Goal: Task Accomplishment & Management: Manage account settings

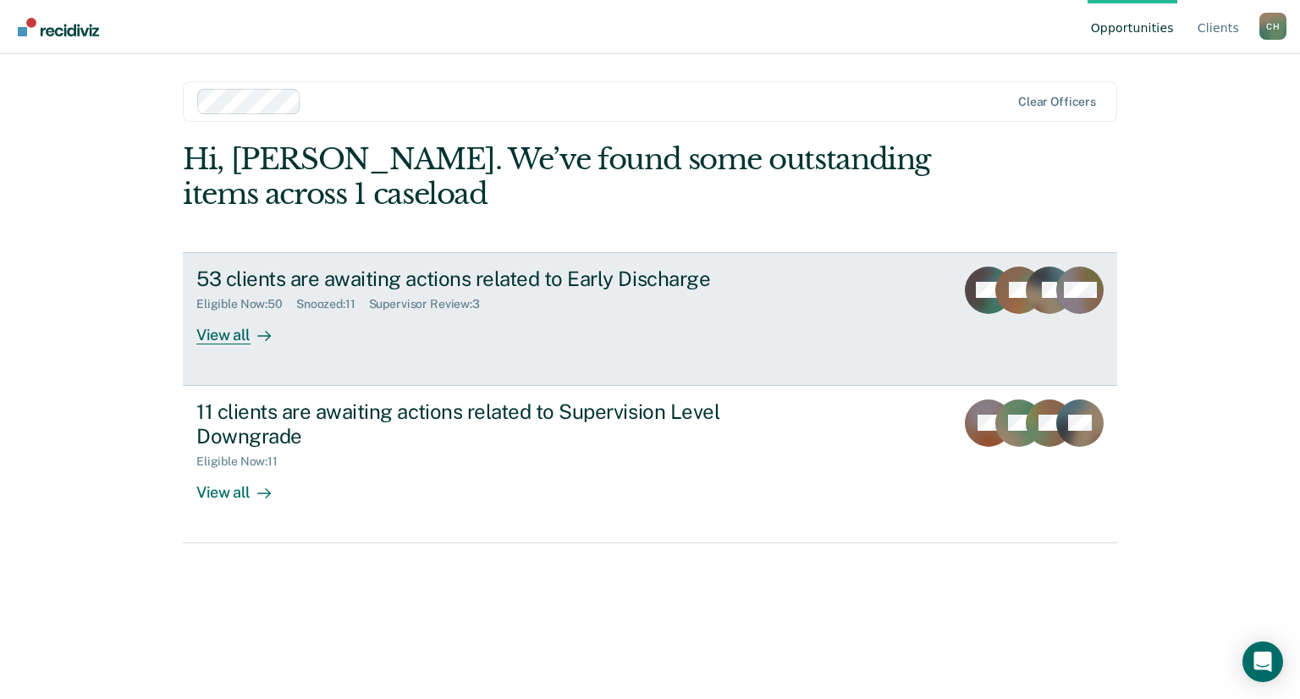
click at [216, 334] on div "View all" at bounding box center [243, 327] width 95 height 33
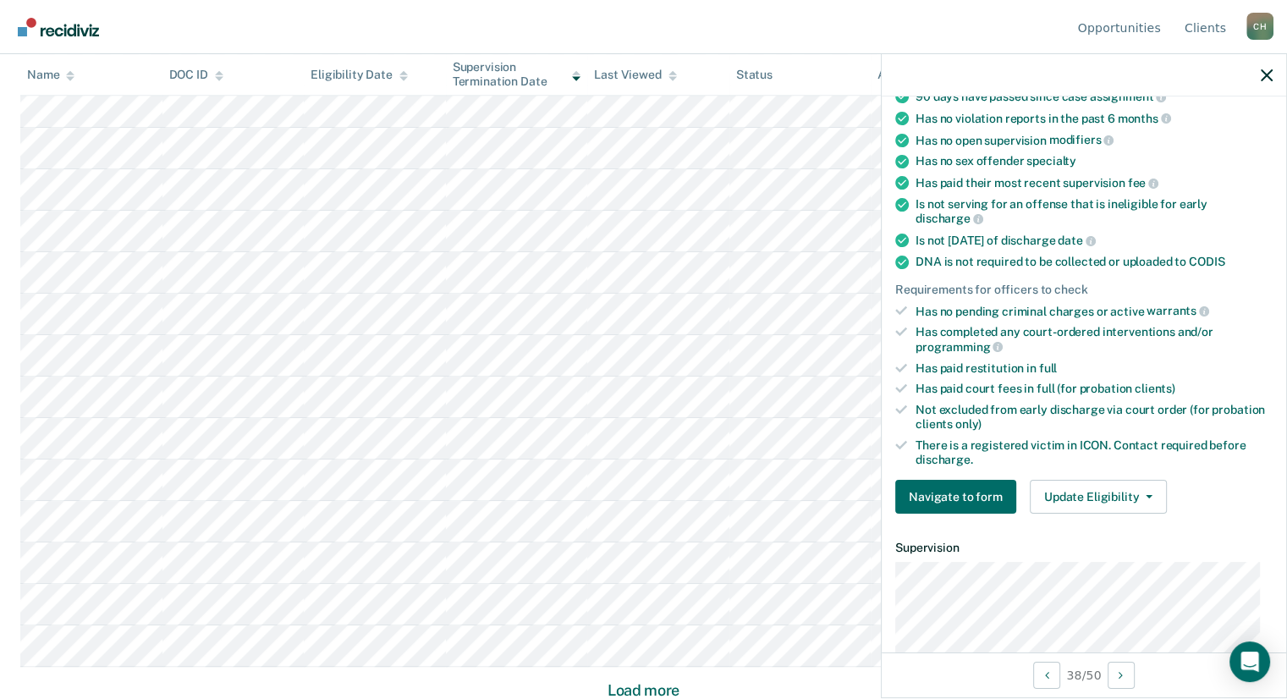
scroll to position [254, 0]
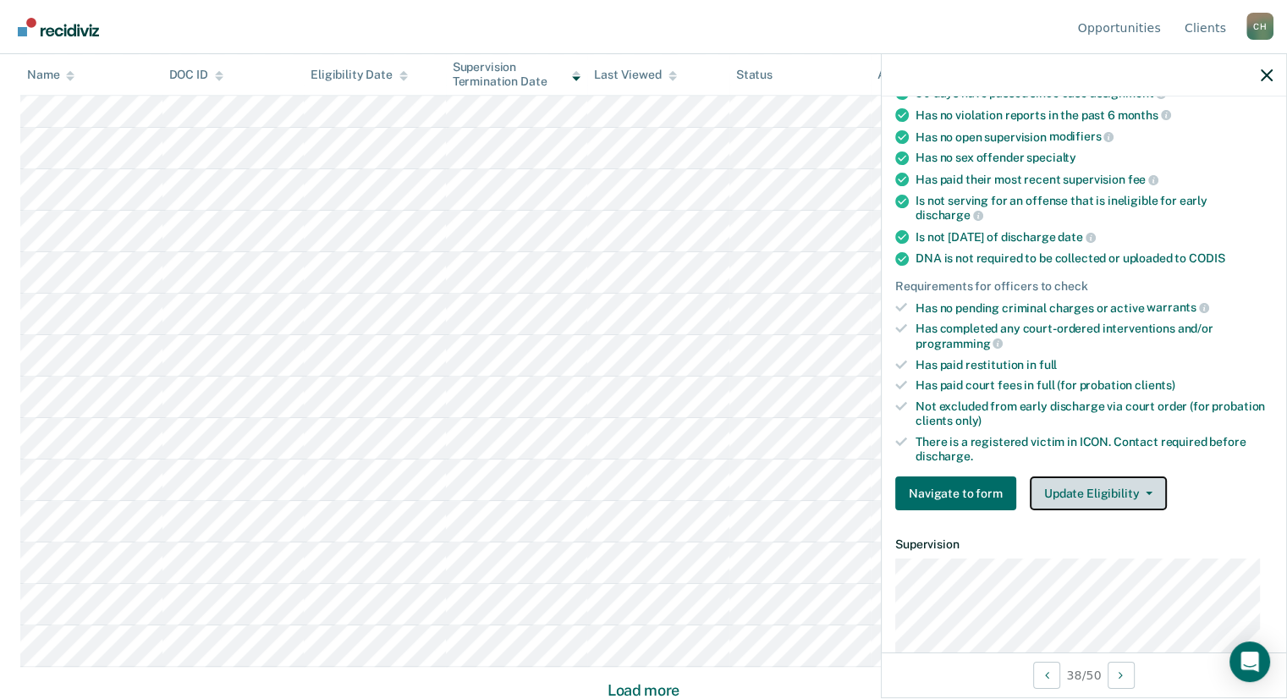
click at [1146, 492] on icon "button" at bounding box center [1149, 493] width 7 height 3
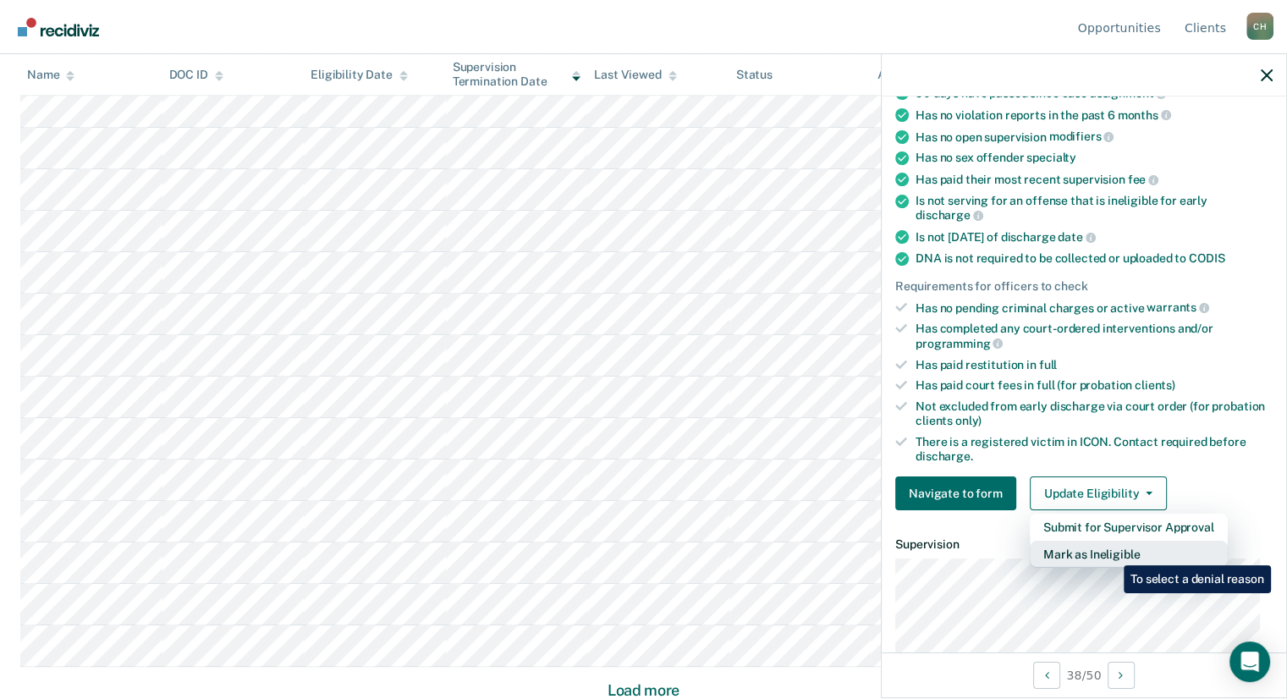
click at [1111, 553] on button "Mark as Ineligible" at bounding box center [1129, 554] width 198 height 27
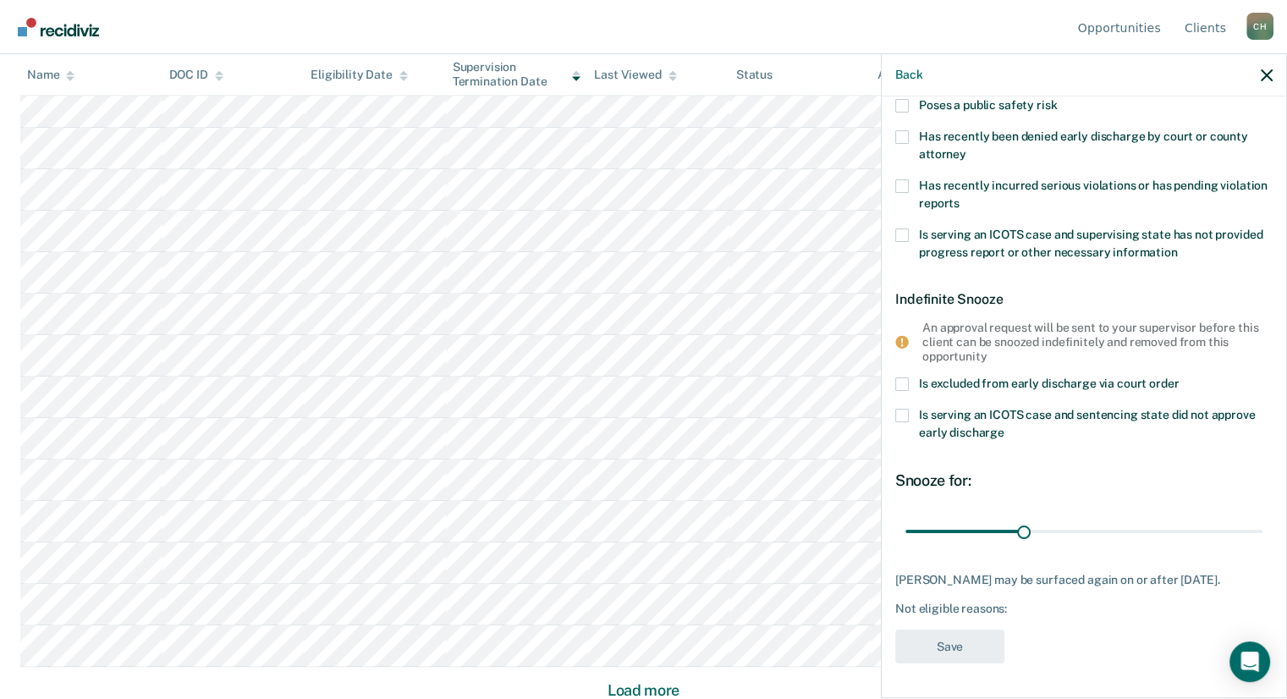
scroll to position [247, 0]
drag, startPoint x: 1019, startPoint y: 517, endPoint x: 1255, endPoint y: 496, distance: 237.0
type input "90"
click at [1255, 516] on input "range" at bounding box center [1083, 531] width 357 height 30
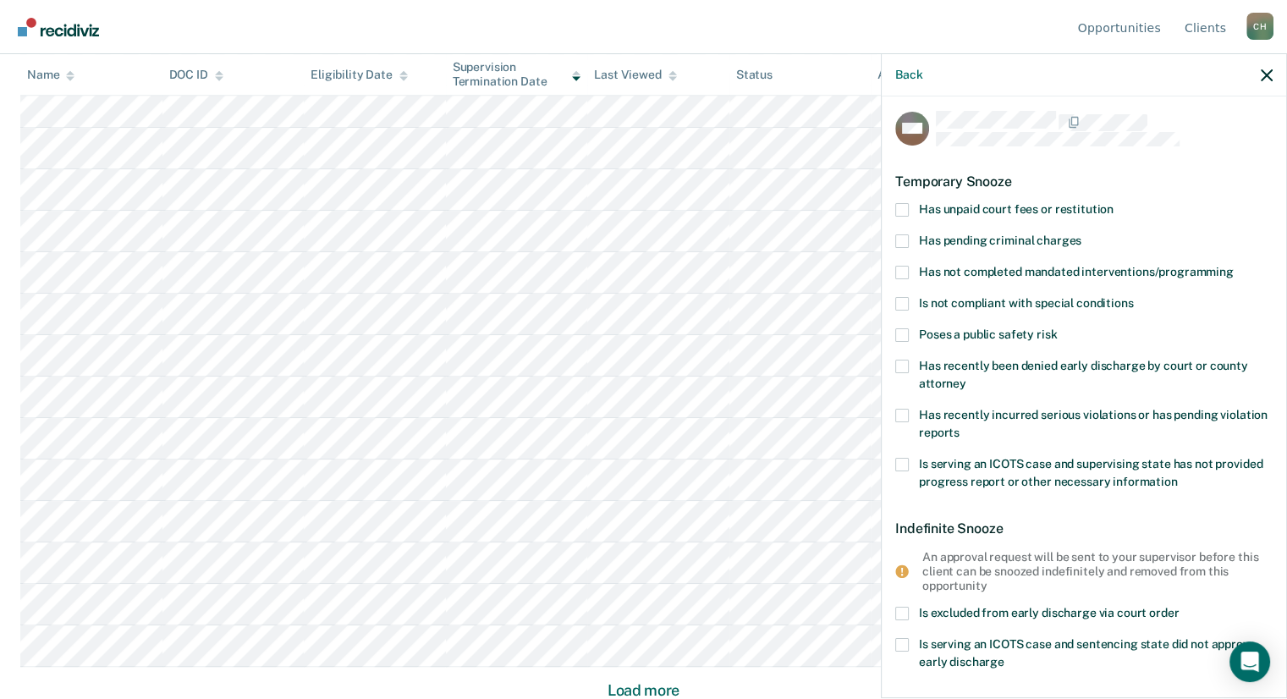
scroll to position [0, 0]
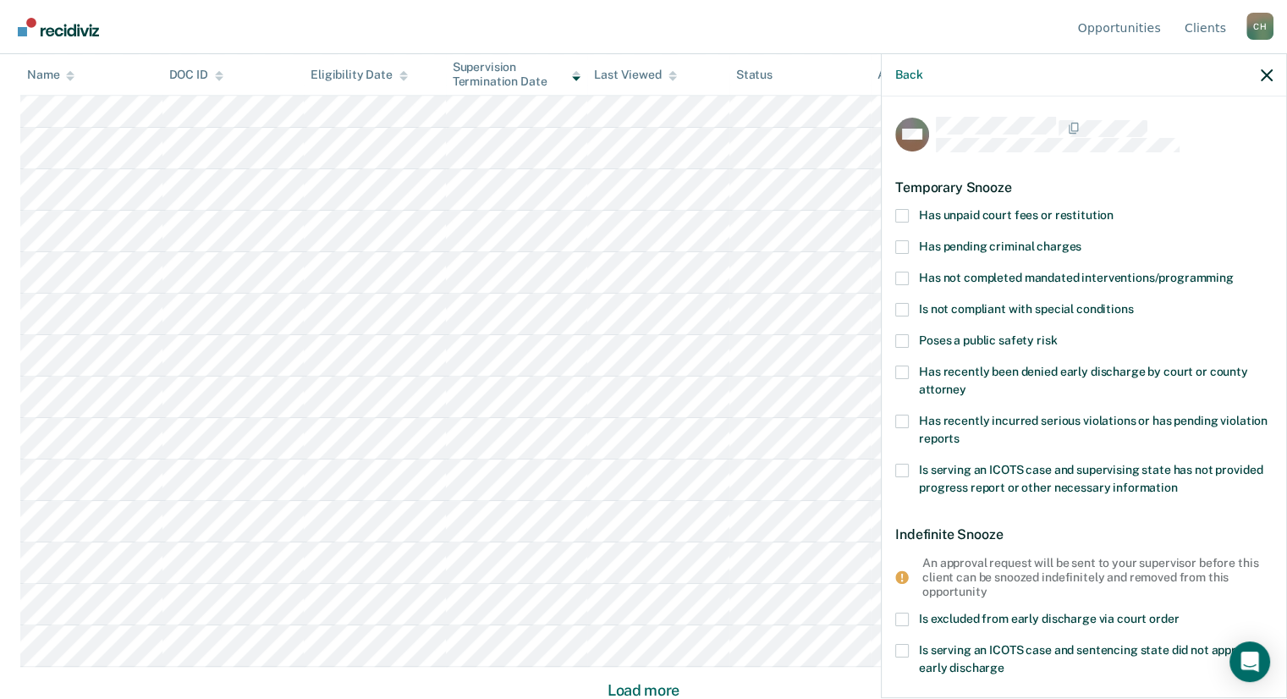
click at [901, 212] on span at bounding box center [902, 216] width 14 height 14
click at [1114, 209] on input "Has unpaid court fees or restitution" at bounding box center [1114, 209] width 0 height 0
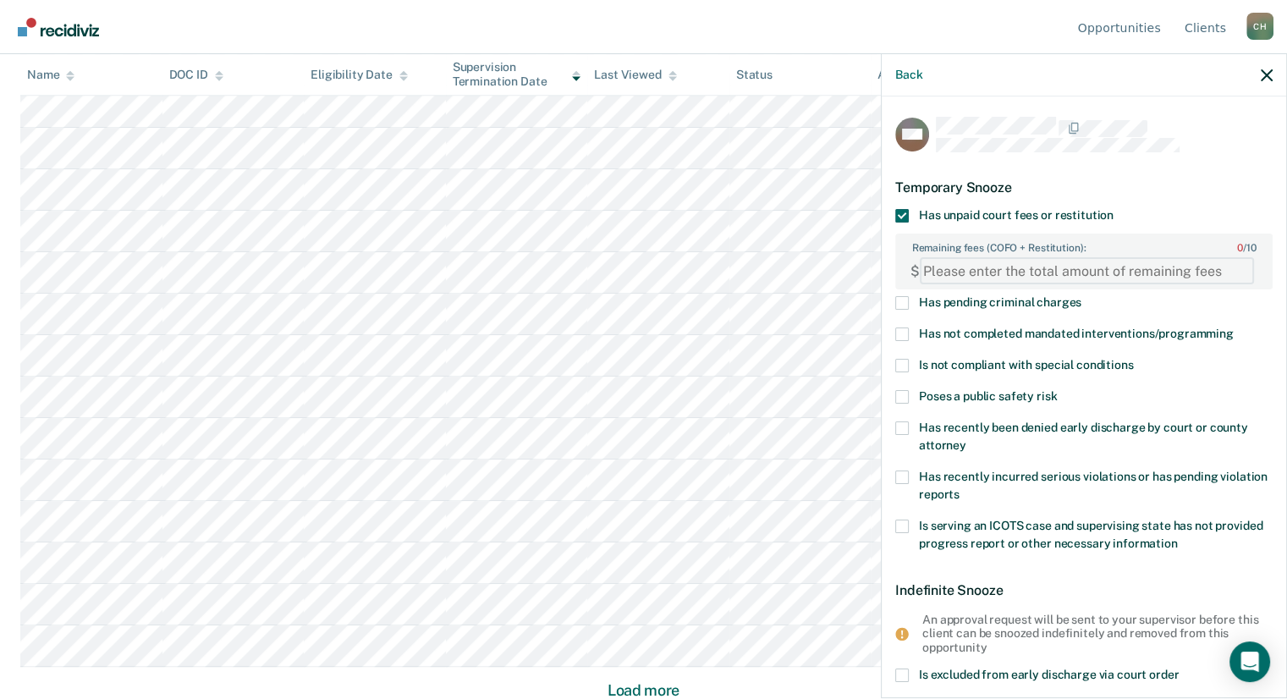
paste FEESReasonInput "9583.50"
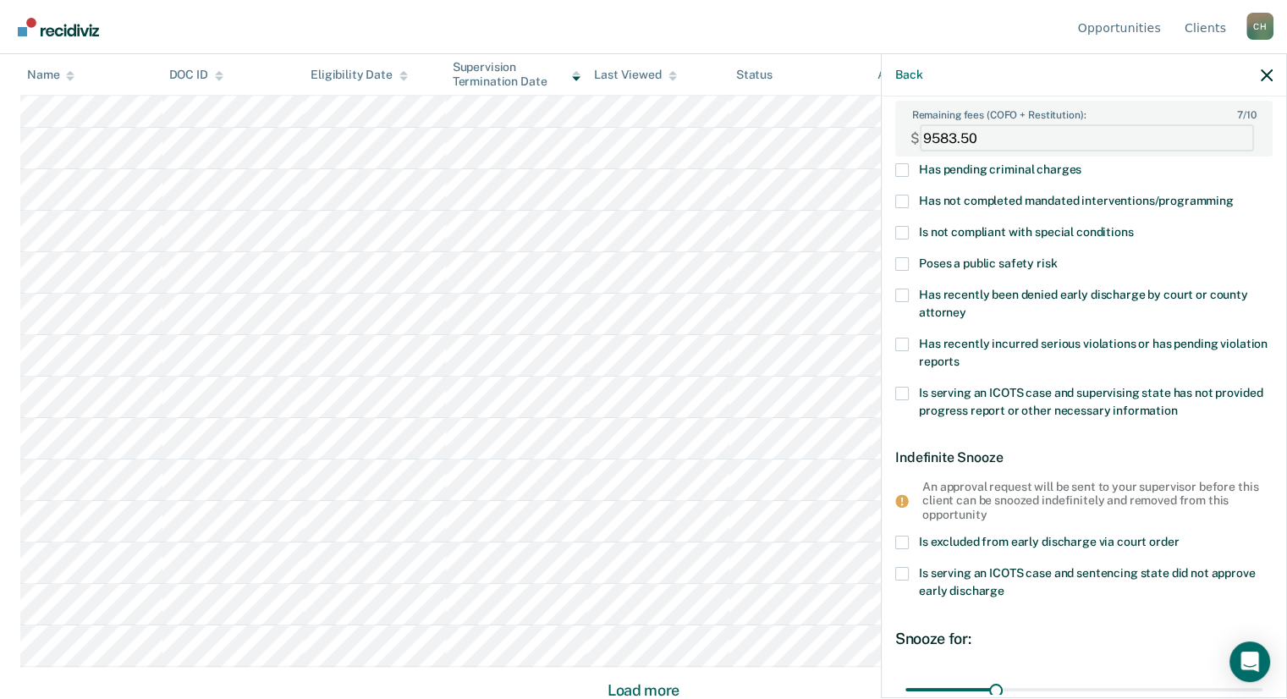
scroll to position [302, 0]
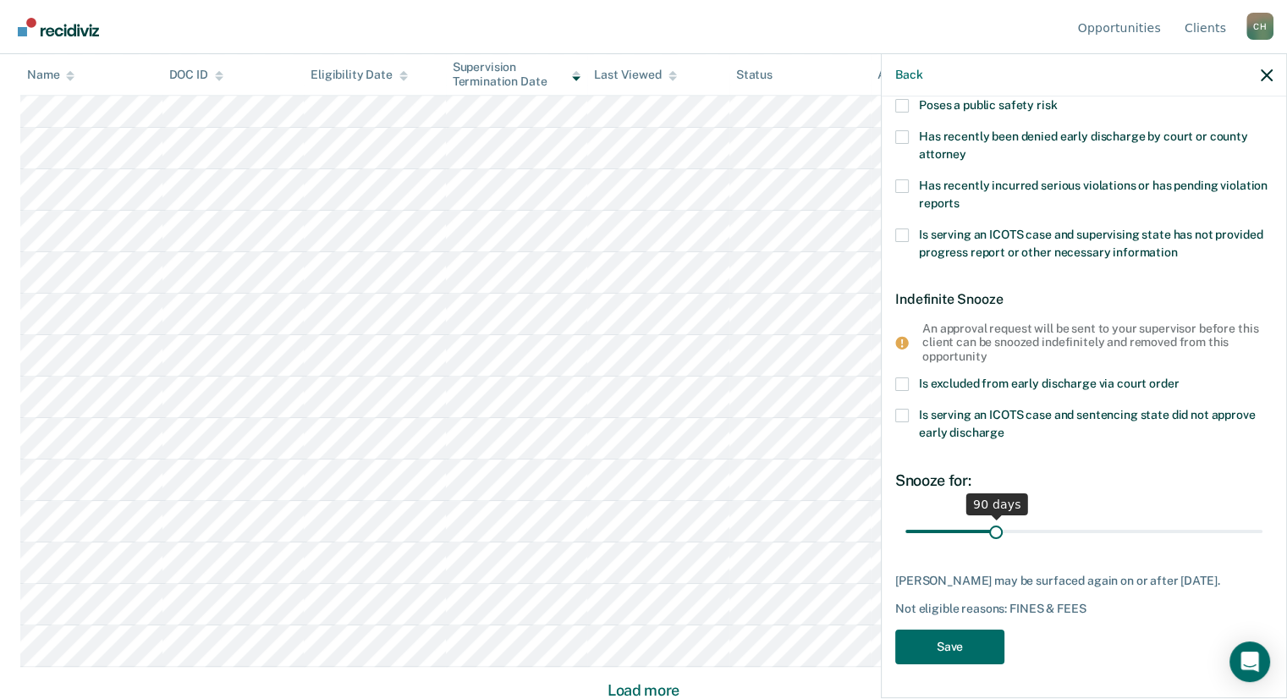
type FEESReasonInput "9583.50"
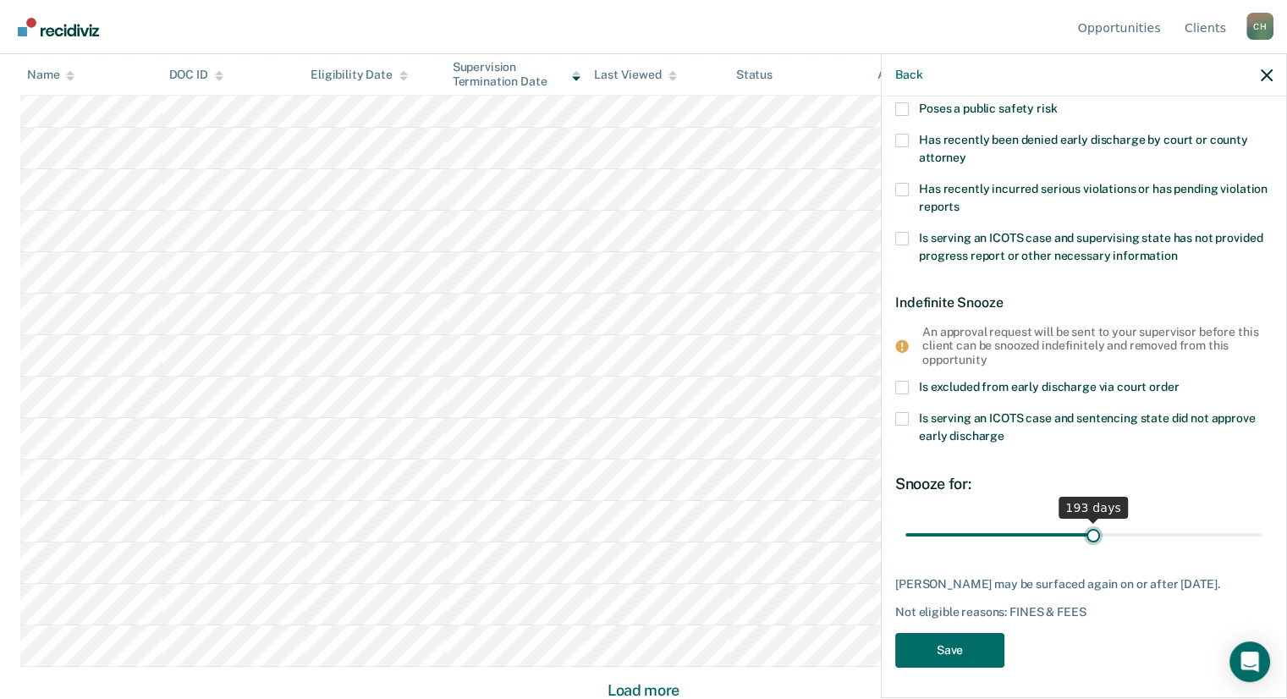
drag, startPoint x: 997, startPoint y: 517, endPoint x: 1087, endPoint y: 520, distance: 89.8
type input "193"
click at [1087, 520] on input "range" at bounding box center [1083, 535] width 357 height 30
click at [952, 644] on button "Save" at bounding box center [949, 650] width 109 height 35
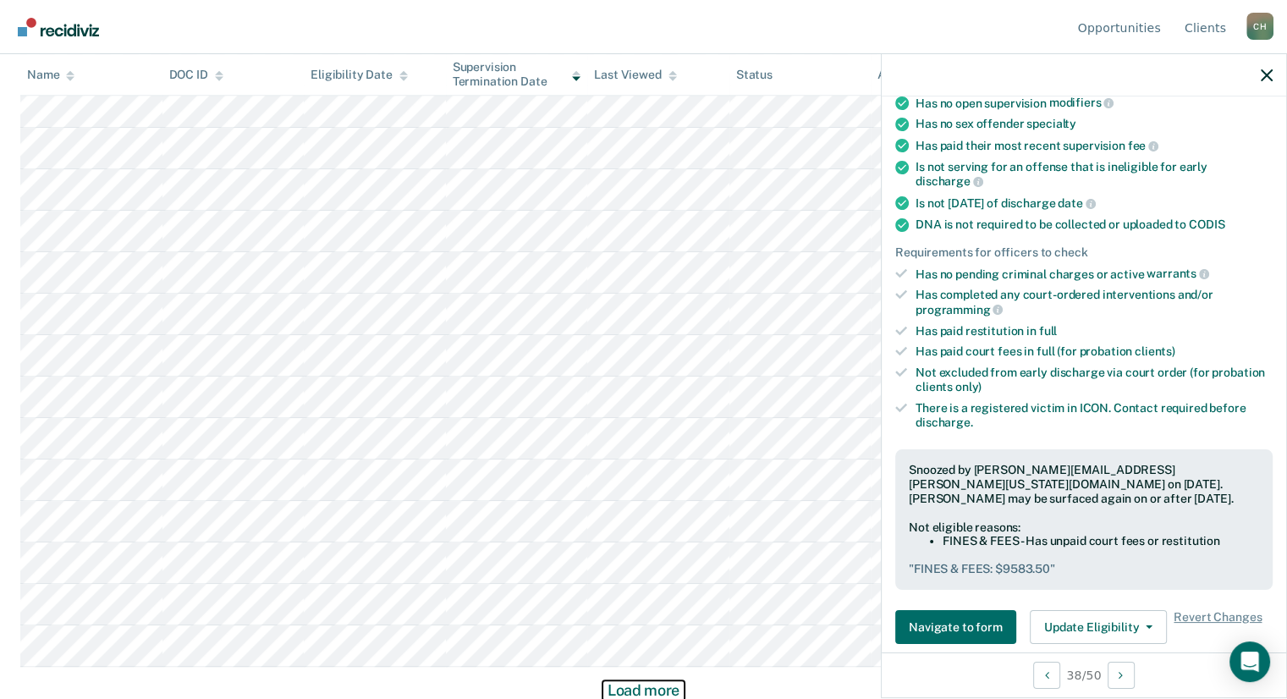
click at [643, 689] on button "Load more" at bounding box center [644, 690] width 82 height 20
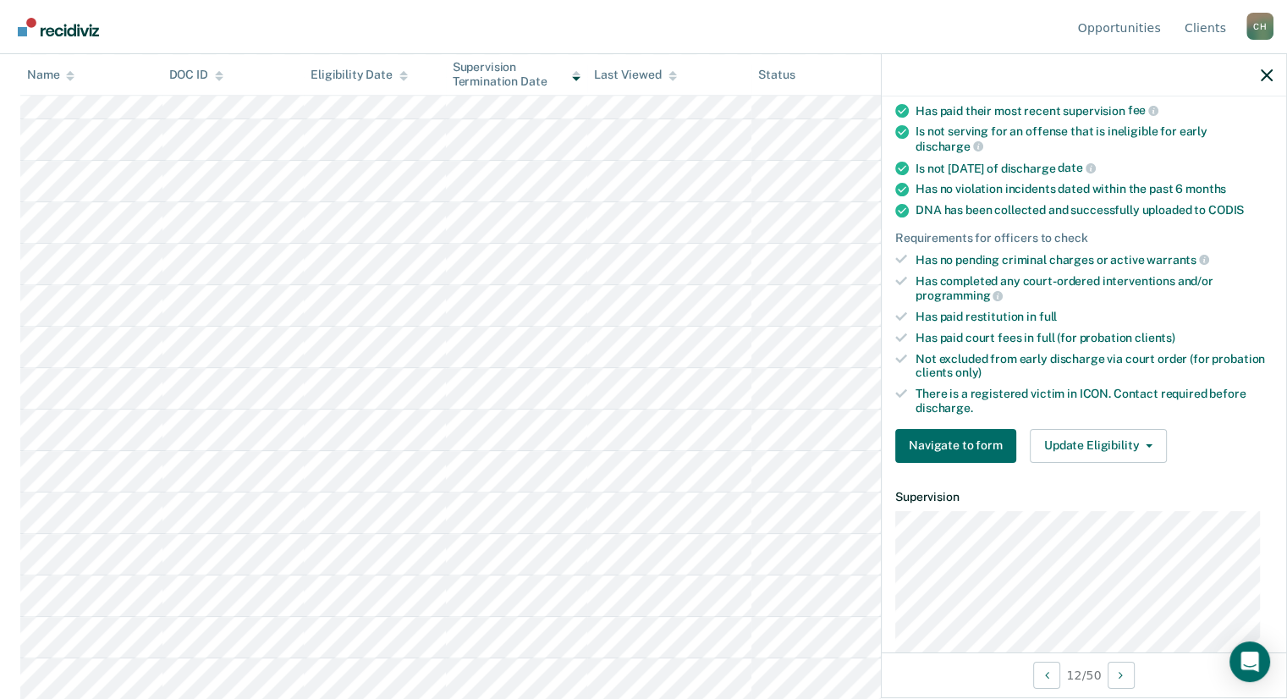
scroll to position [253, 0]
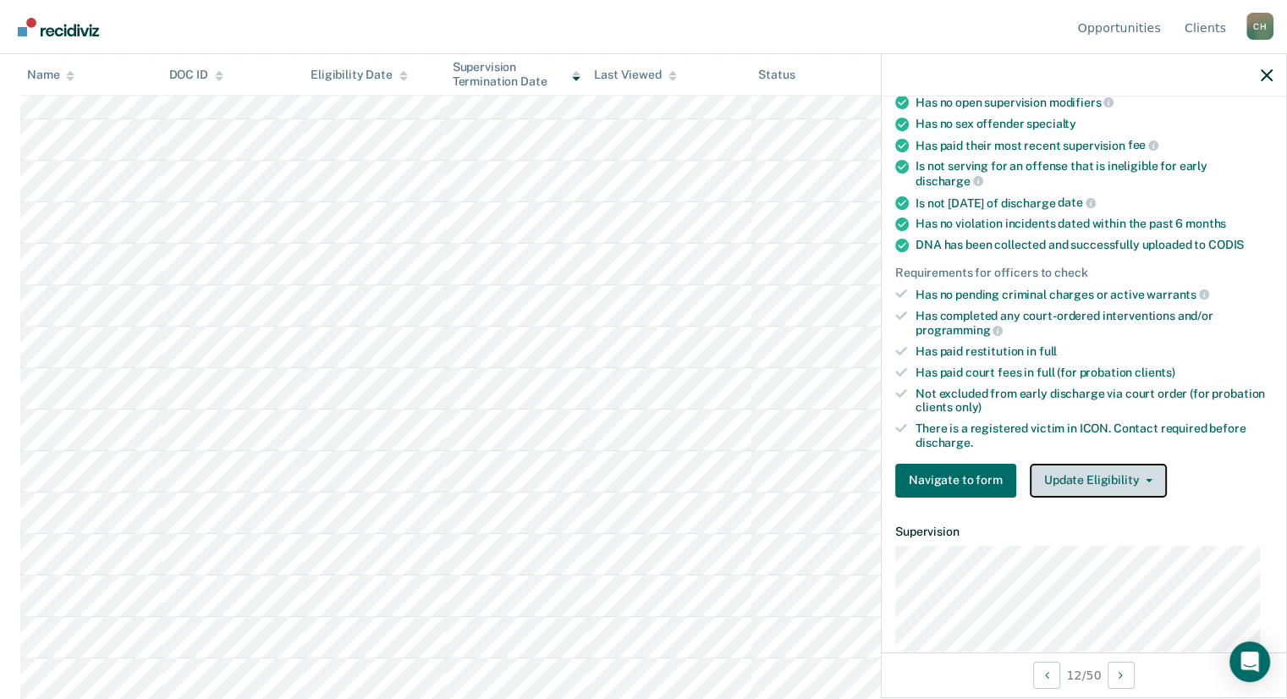
click at [1146, 479] on icon "button" at bounding box center [1149, 480] width 7 height 3
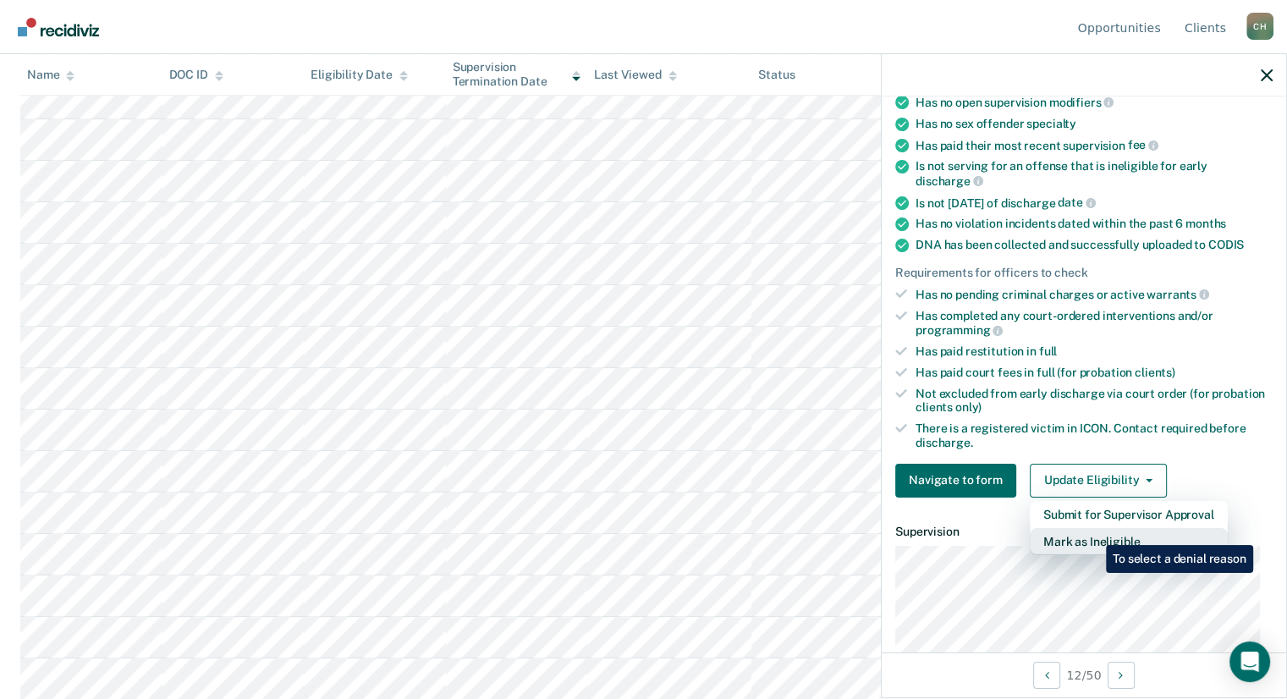
click at [1093, 532] on button "Mark as Ineligible" at bounding box center [1129, 541] width 198 height 27
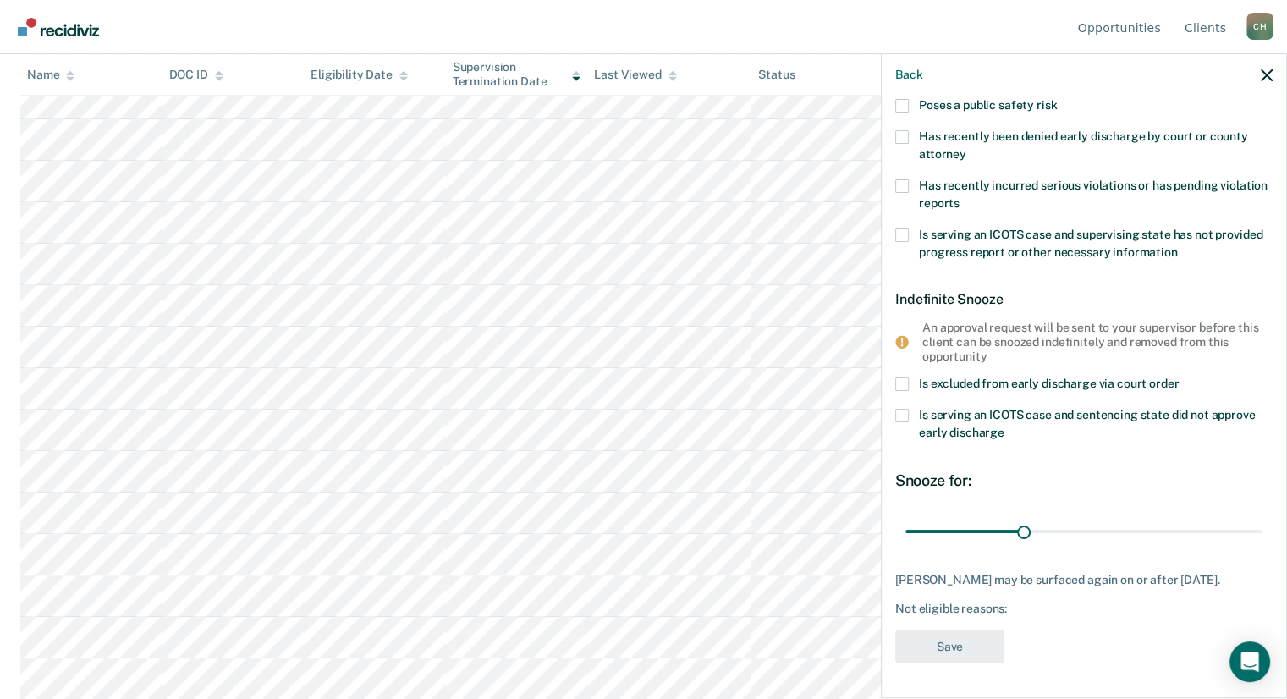
scroll to position [0, 0]
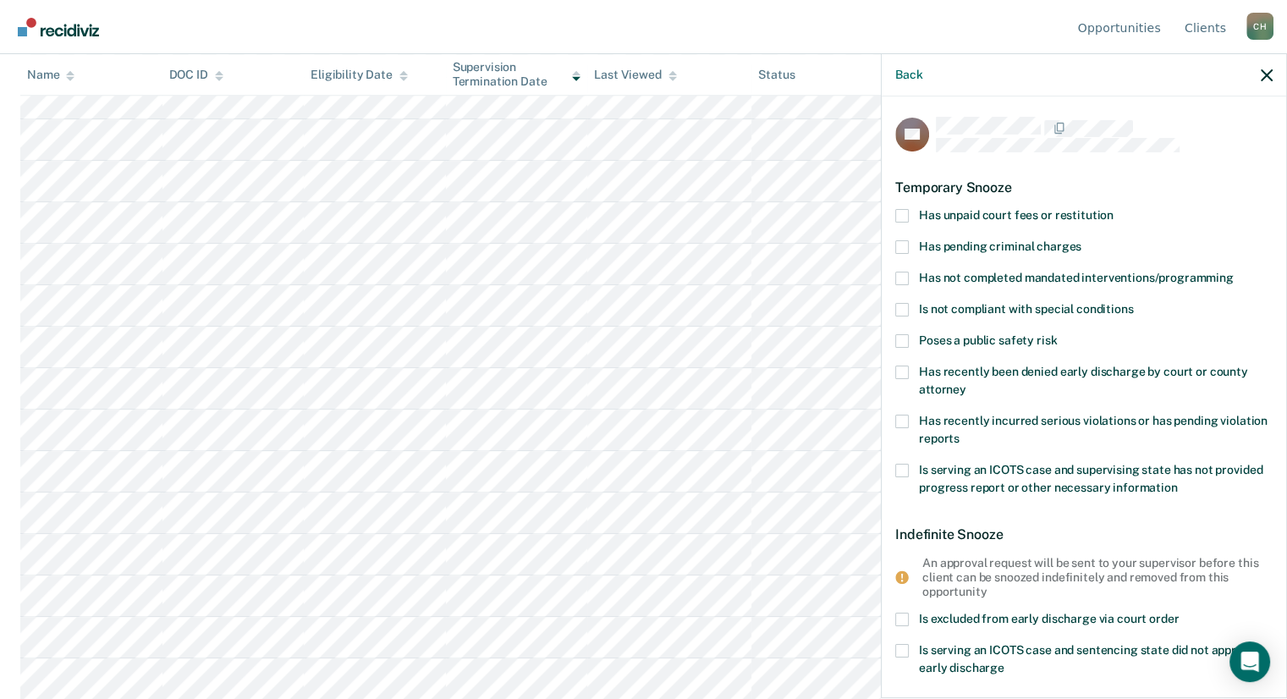
click at [904, 217] on span at bounding box center [902, 216] width 14 height 14
click at [1114, 209] on input "Has unpaid court fees or restitution" at bounding box center [1114, 209] width 0 height 0
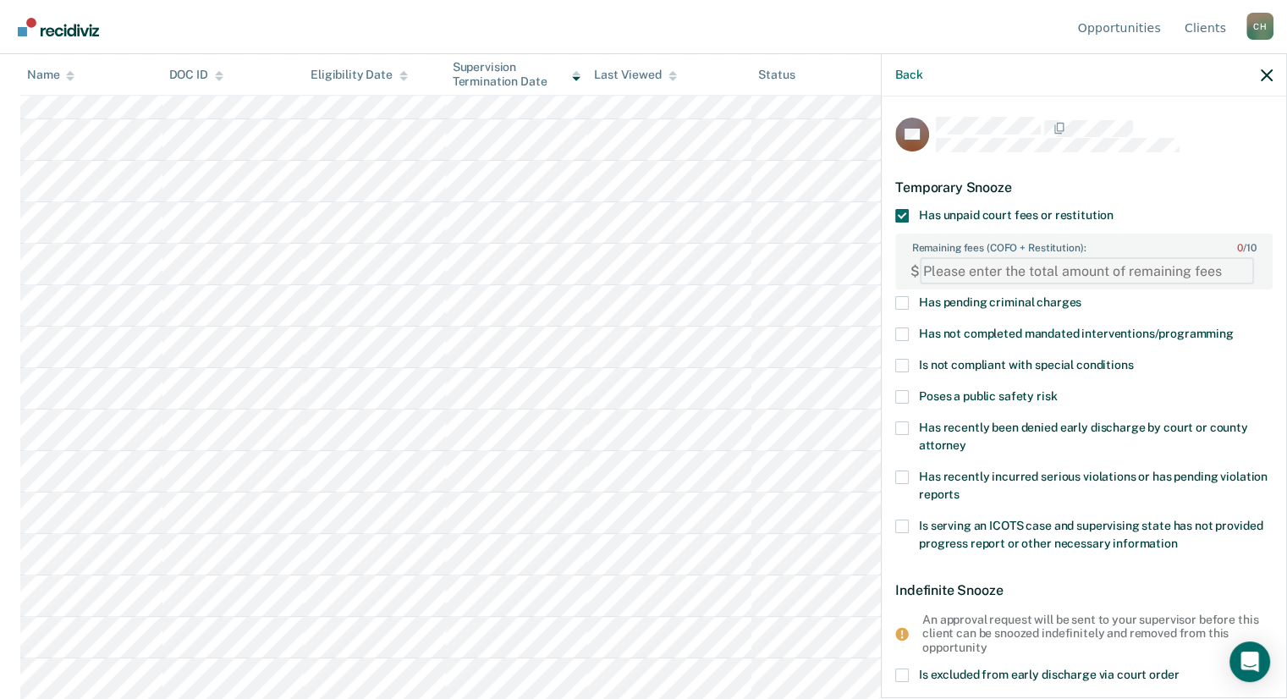
paste FEESReasonInput "10829.40"
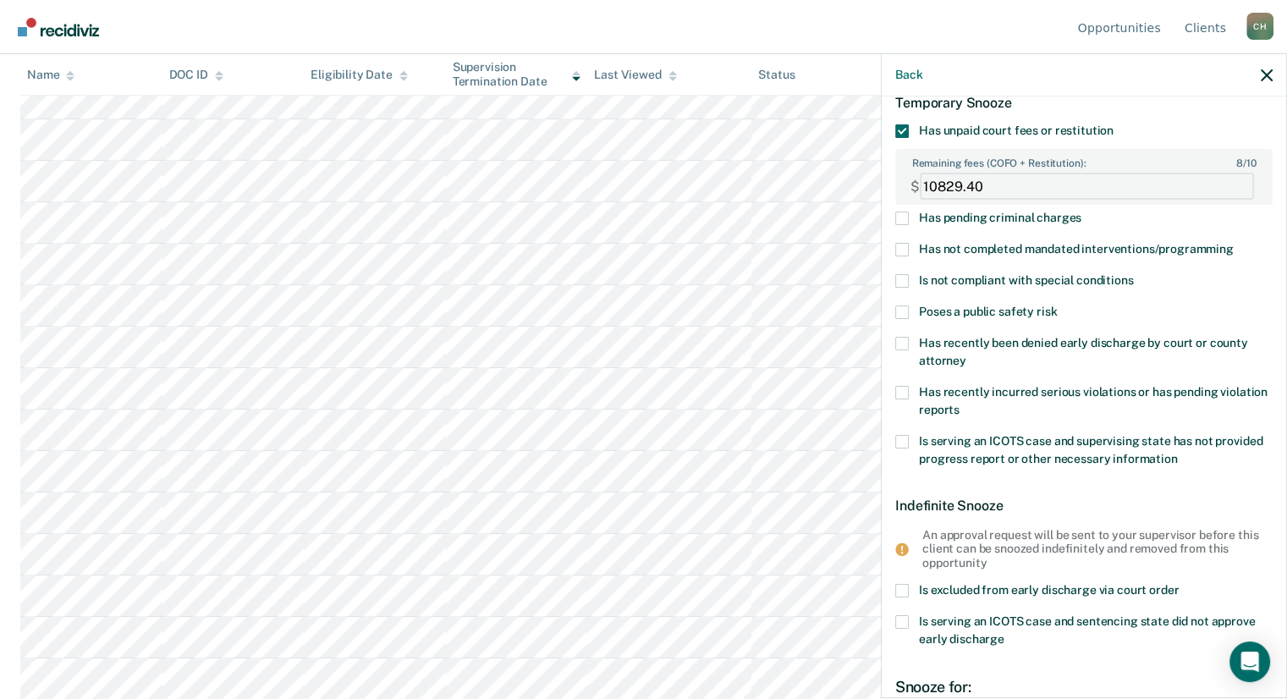
scroll to position [169, 0]
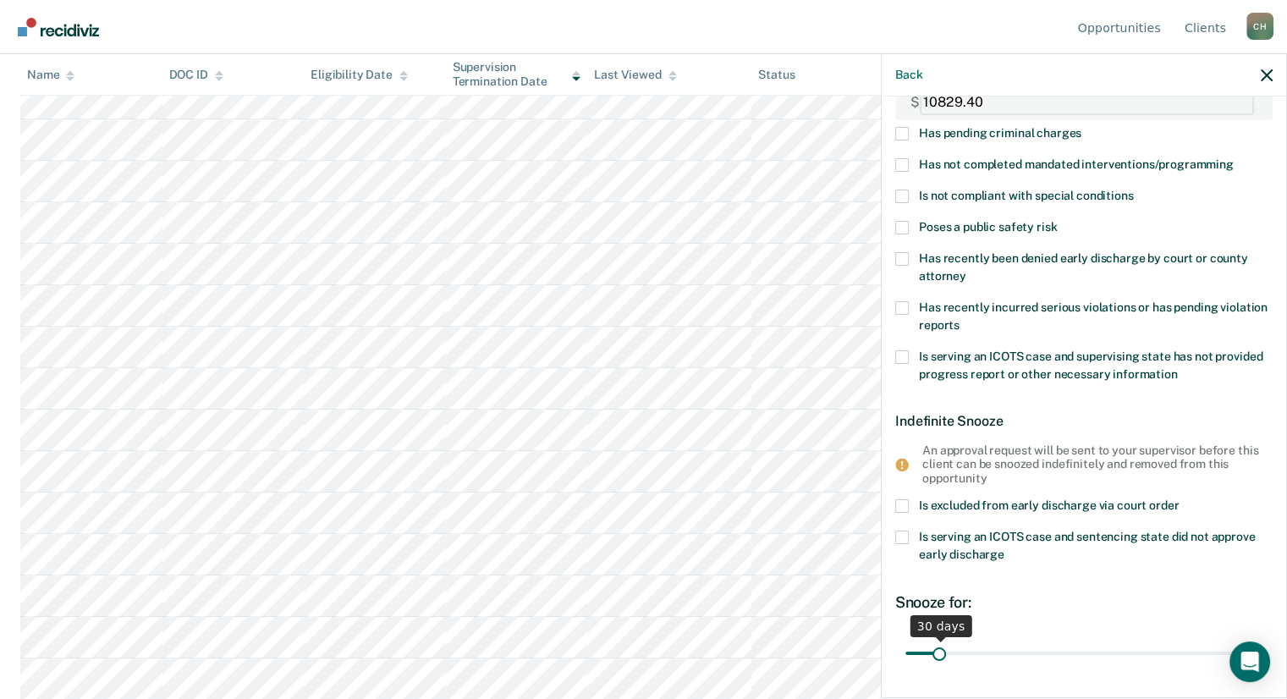
type FEESReasonInput "10829.40"
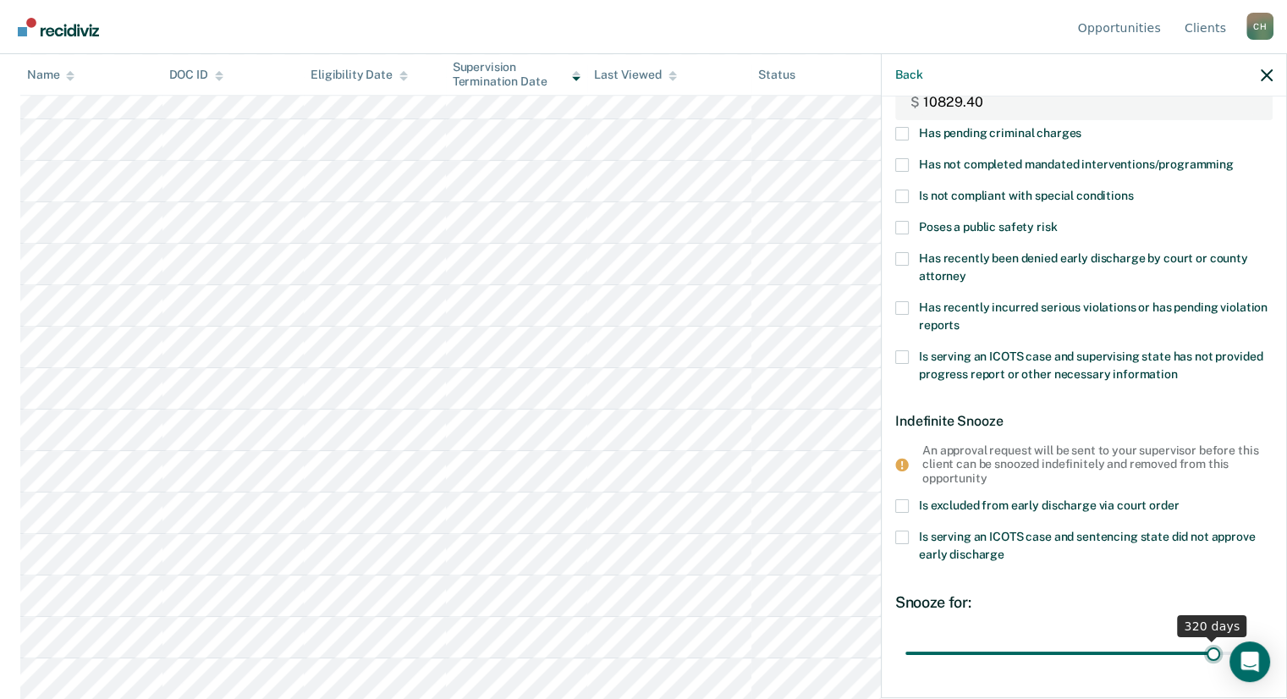
drag, startPoint x: 938, startPoint y: 652, endPoint x: 1191, endPoint y: 614, distance: 255.8
type input "320"
click at [1202, 639] on input "range" at bounding box center [1083, 654] width 357 height 30
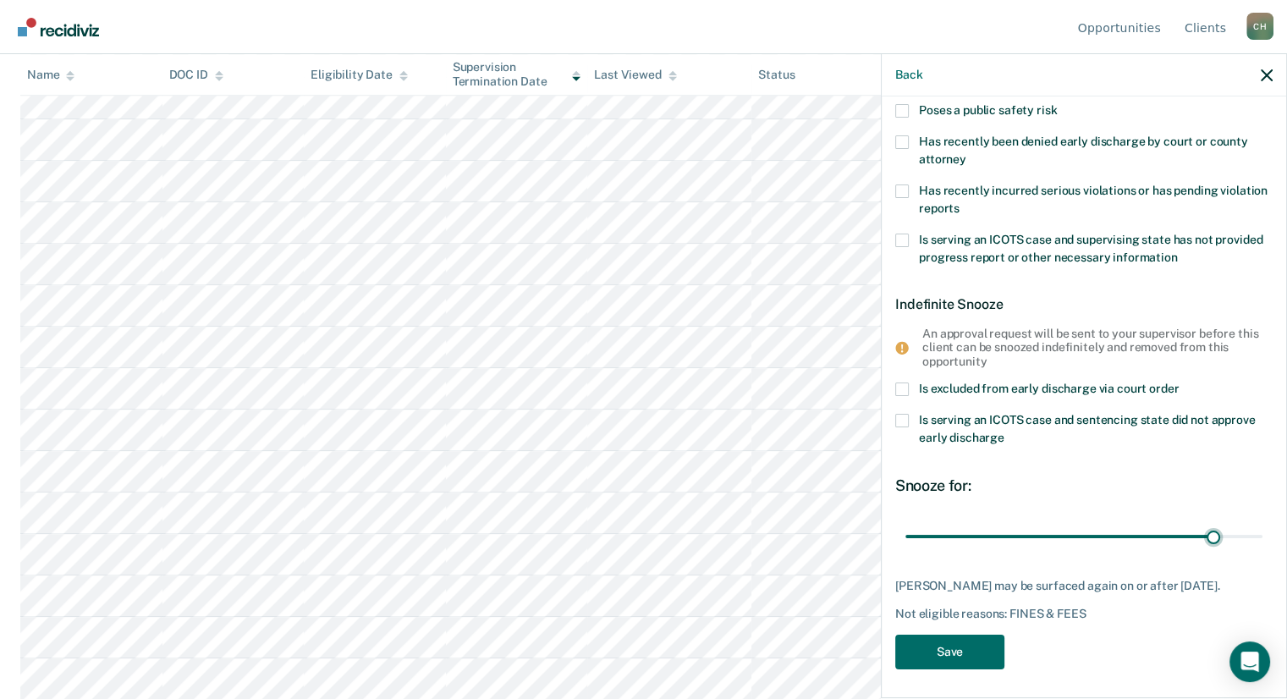
scroll to position [288, 0]
click at [948, 651] on button "Save" at bounding box center [949, 650] width 109 height 35
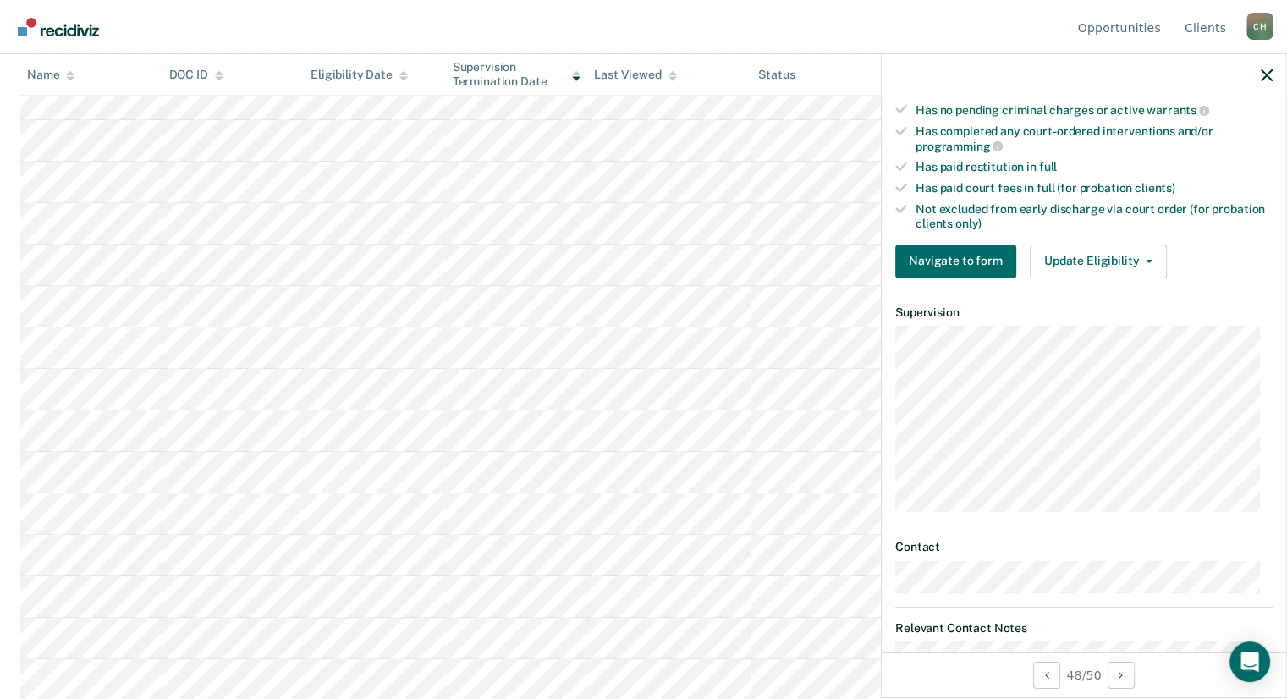
scroll to position [467, 0]
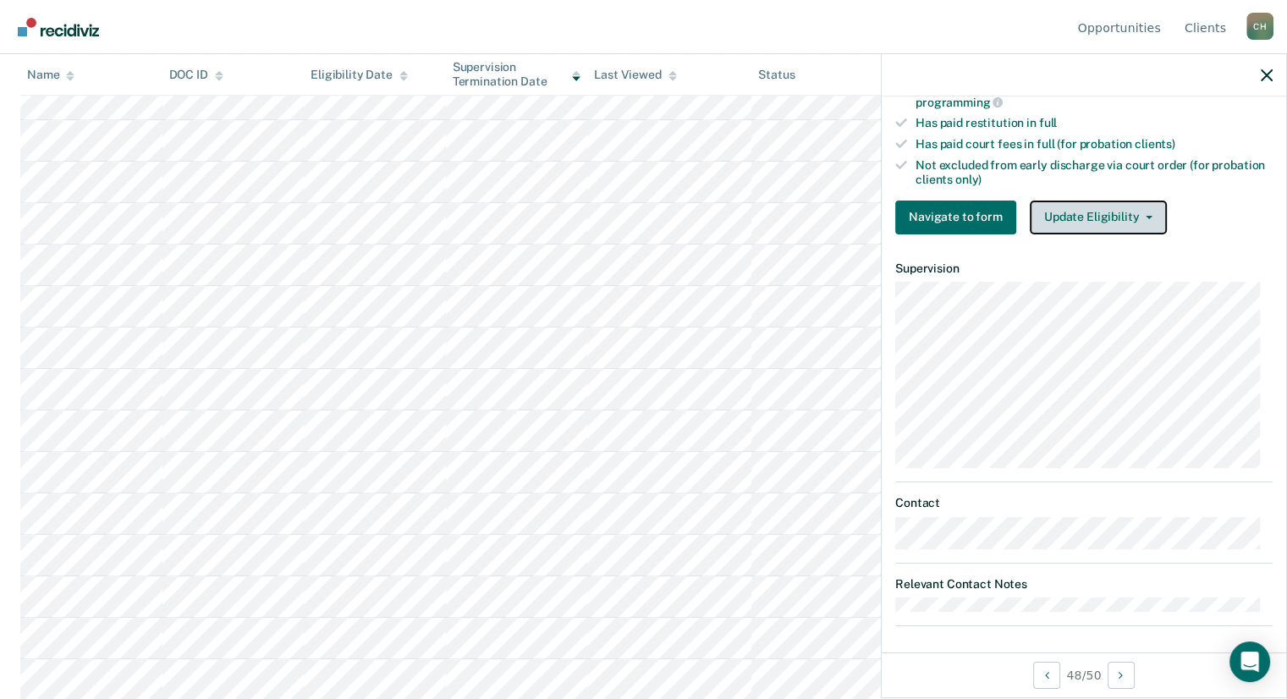
click at [1148, 208] on button "Update Eligibility" at bounding box center [1098, 218] width 137 height 34
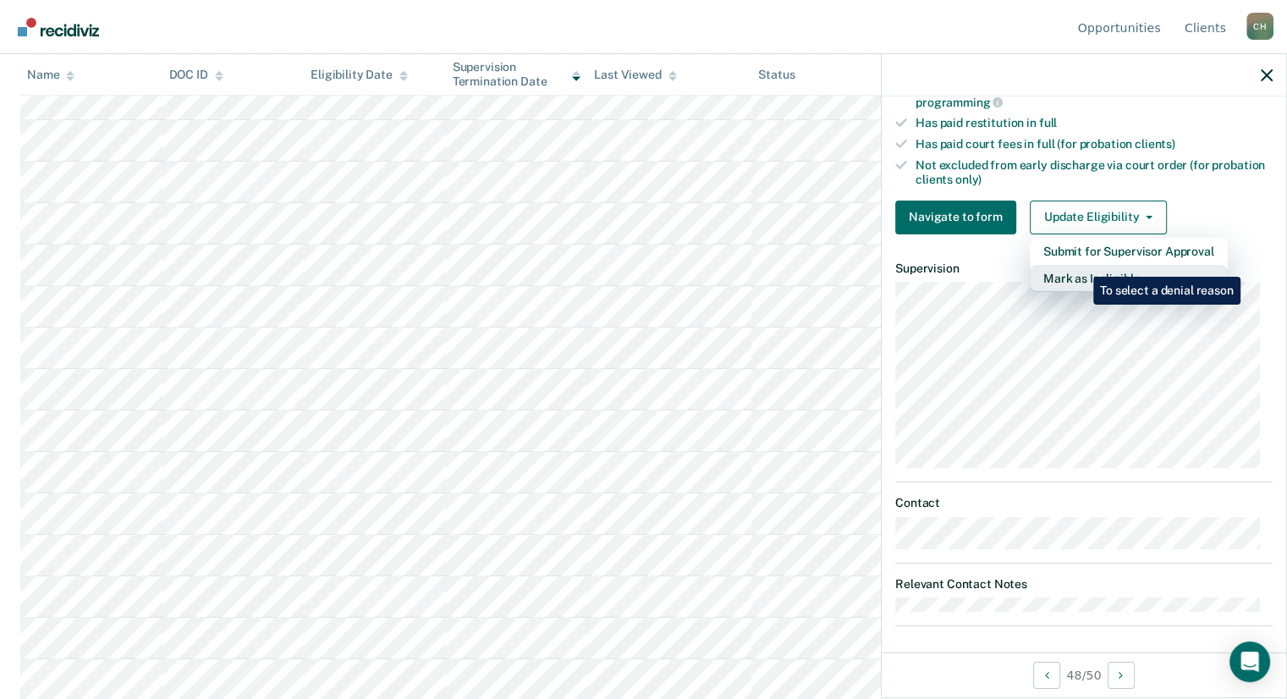
click at [1081, 265] on button "Mark as Ineligible" at bounding box center [1129, 278] width 198 height 27
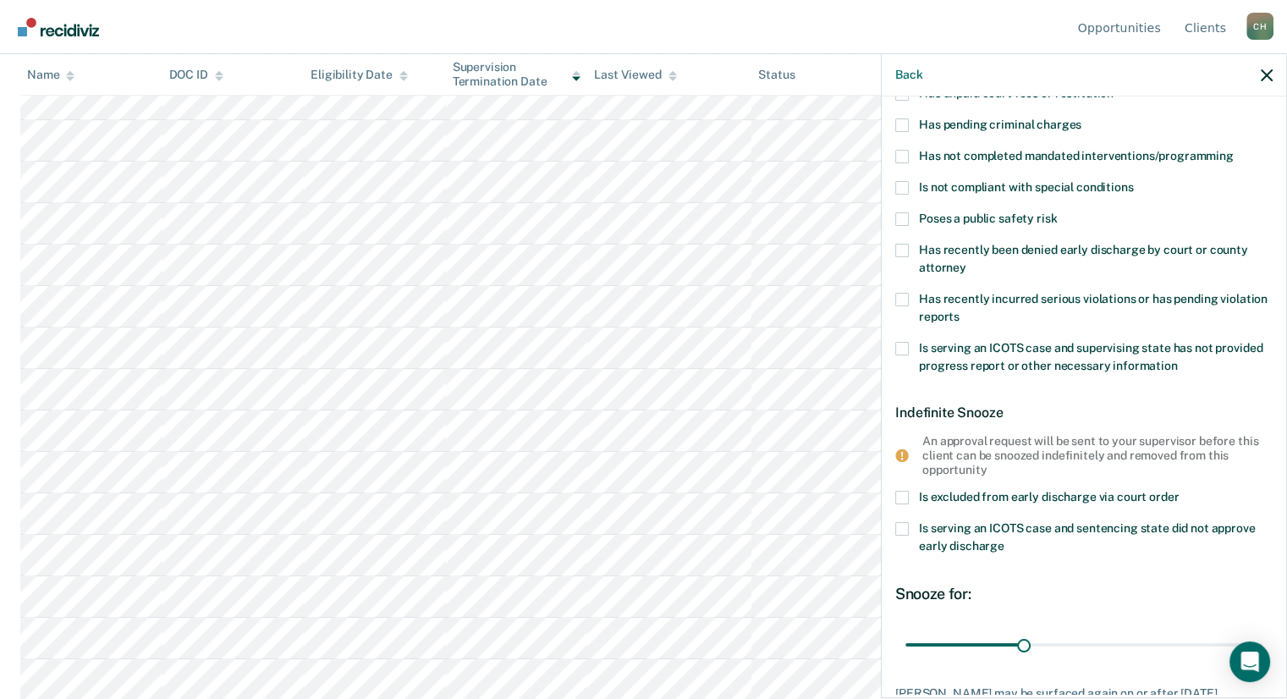
scroll to position [0, 0]
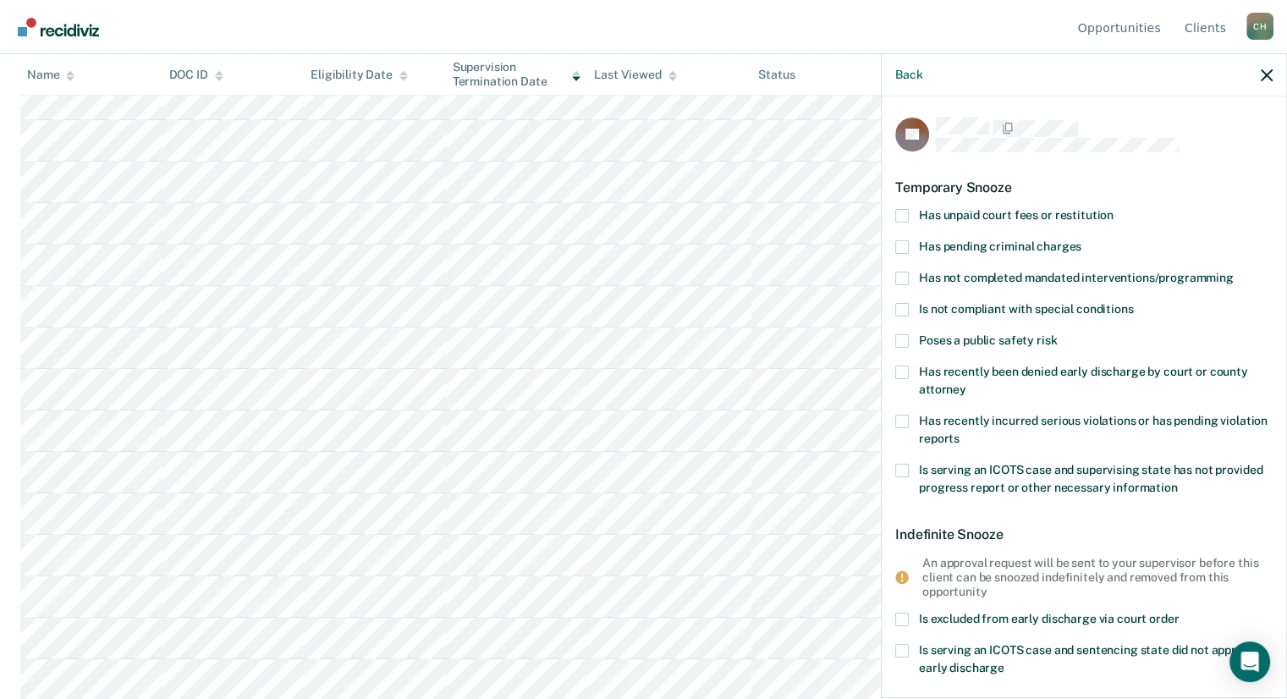
click at [909, 272] on label "Has not completed mandated interventions/programming" at bounding box center [1083, 281] width 377 height 18
click at [1234, 272] on input "Has not completed mandated interventions/programming" at bounding box center [1234, 272] width 0 height 0
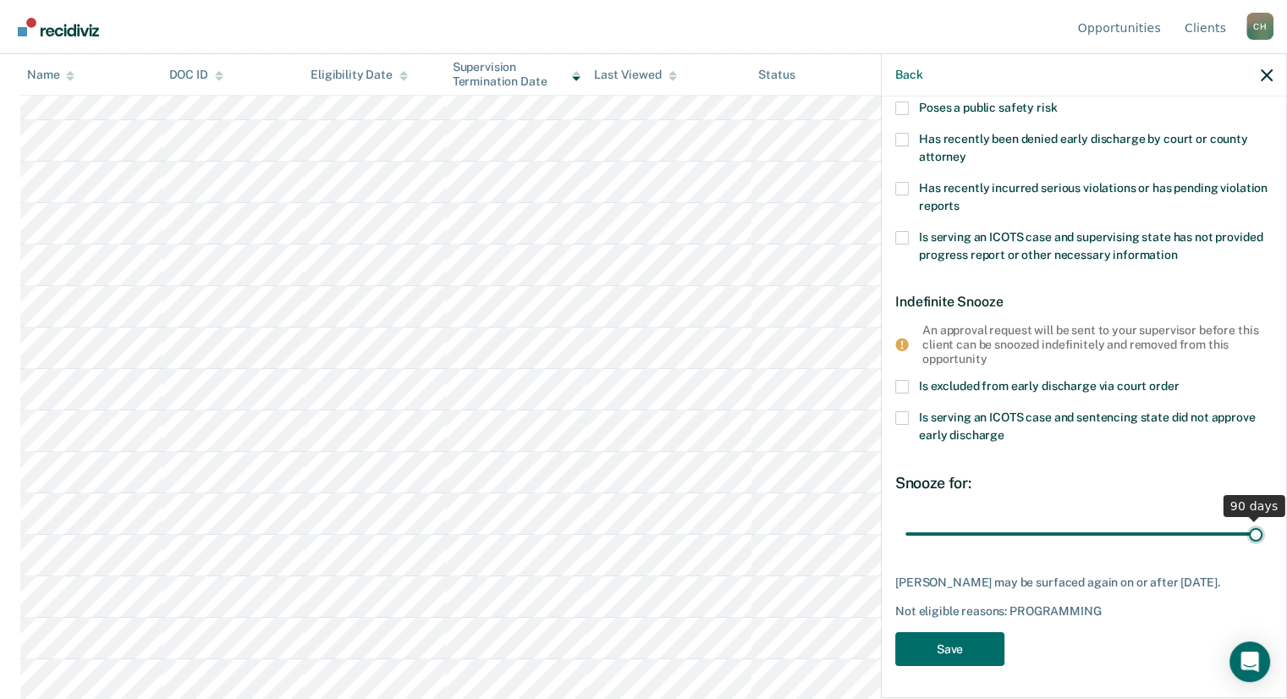
drag, startPoint x: 1022, startPoint y: 532, endPoint x: 1269, endPoint y: 530, distance: 247.1
type input "90"
click at [1263, 530] on input "range" at bounding box center [1083, 534] width 357 height 30
click at [917, 658] on button "Save" at bounding box center [949, 649] width 109 height 35
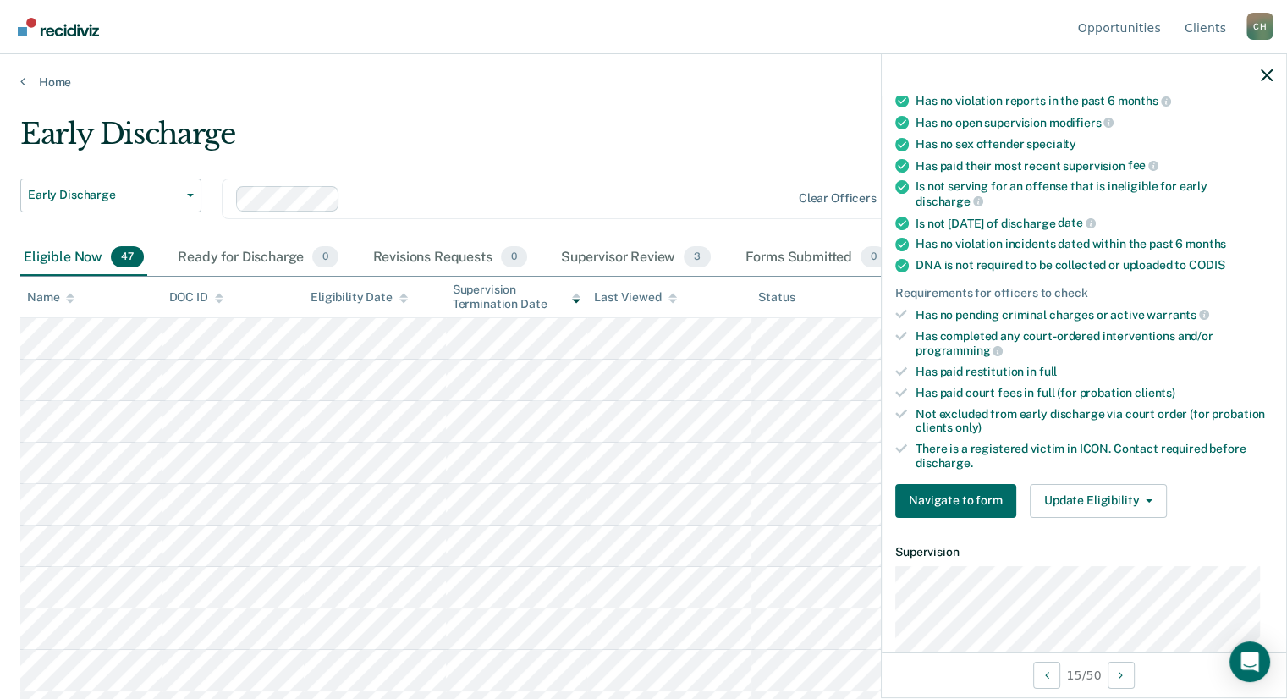
scroll to position [267, 0]
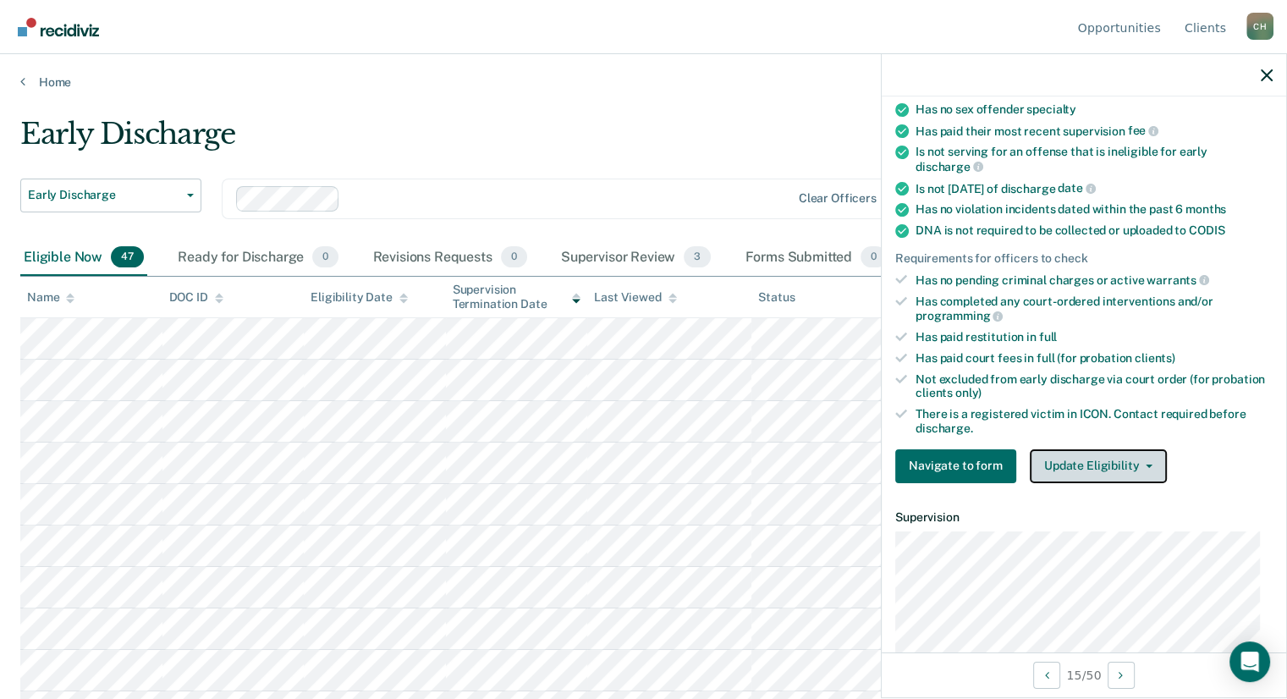
click at [1148, 460] on button "Update Eligibility" at bounding box center [1098, 466] width 137 height 34
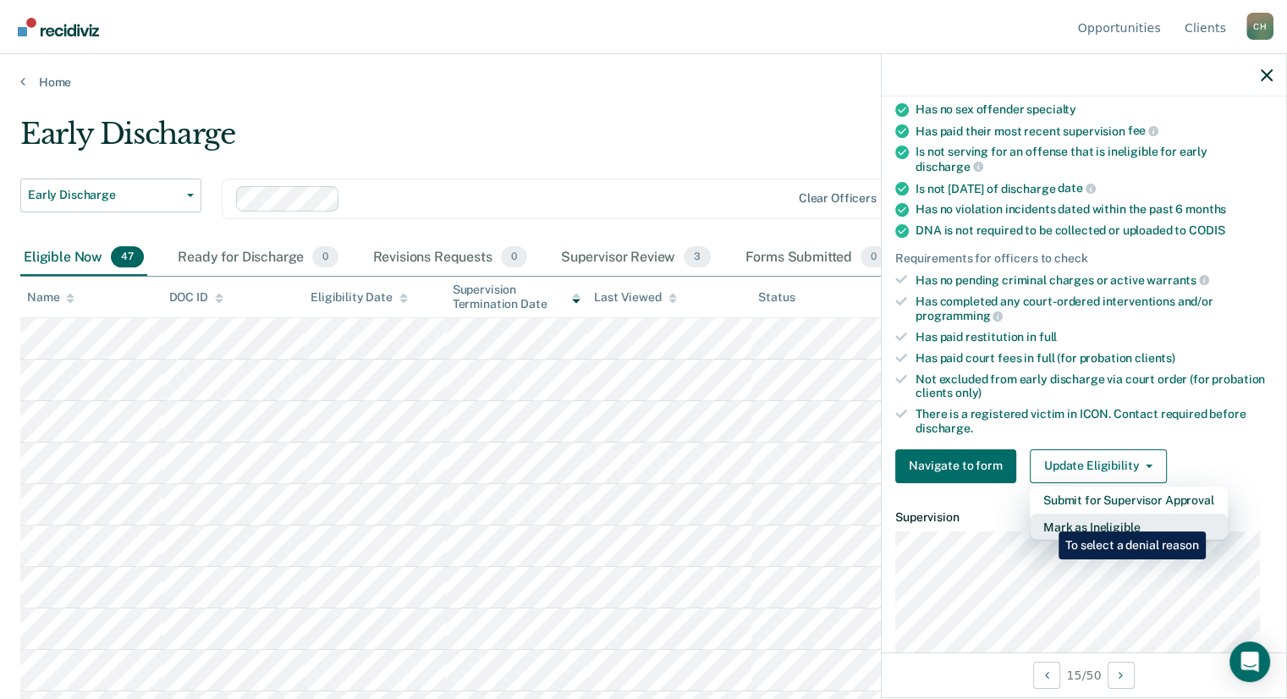
click at [1046, 519] on button "Mark as Ineligible" at bounding box center [1129, 527] width 198 height 27
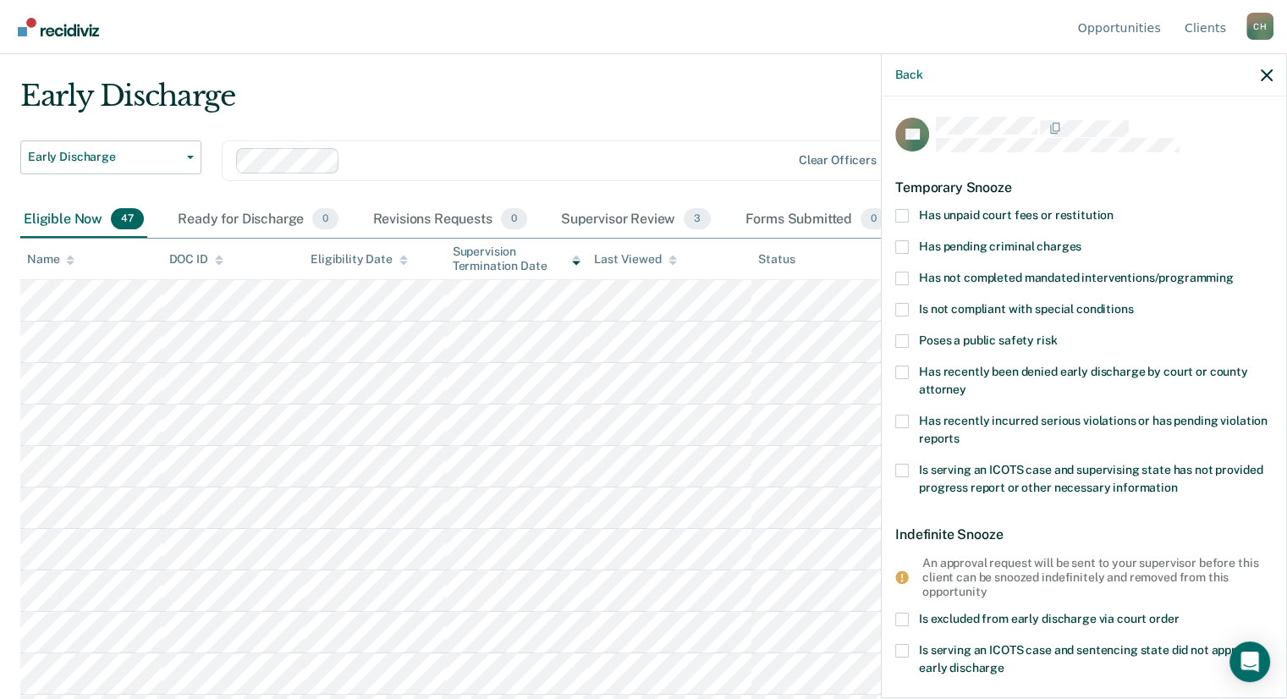
scroll to position [0, 0]
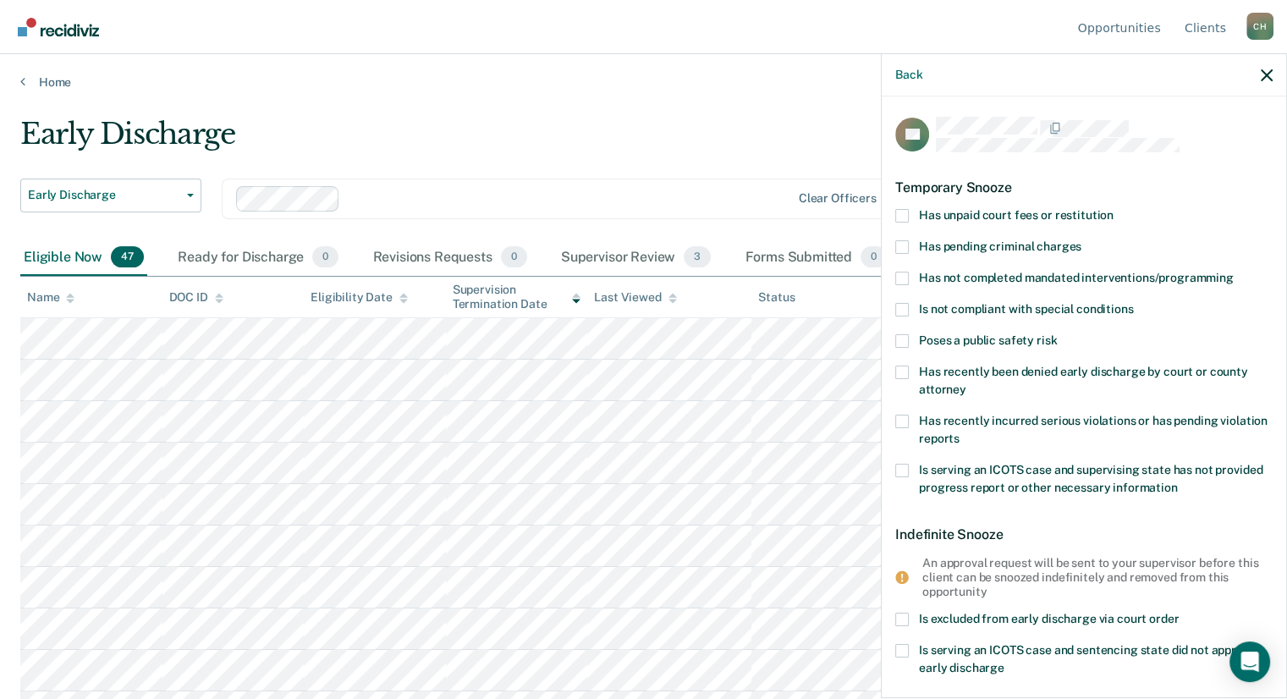
click at [900, 281] on span at bounding box center [902, 279] width 14 height 14
click at [1234, 272] on input "Has not completed mandated interventions/programming" at bounding box center [1234, 272] width 0 height 0
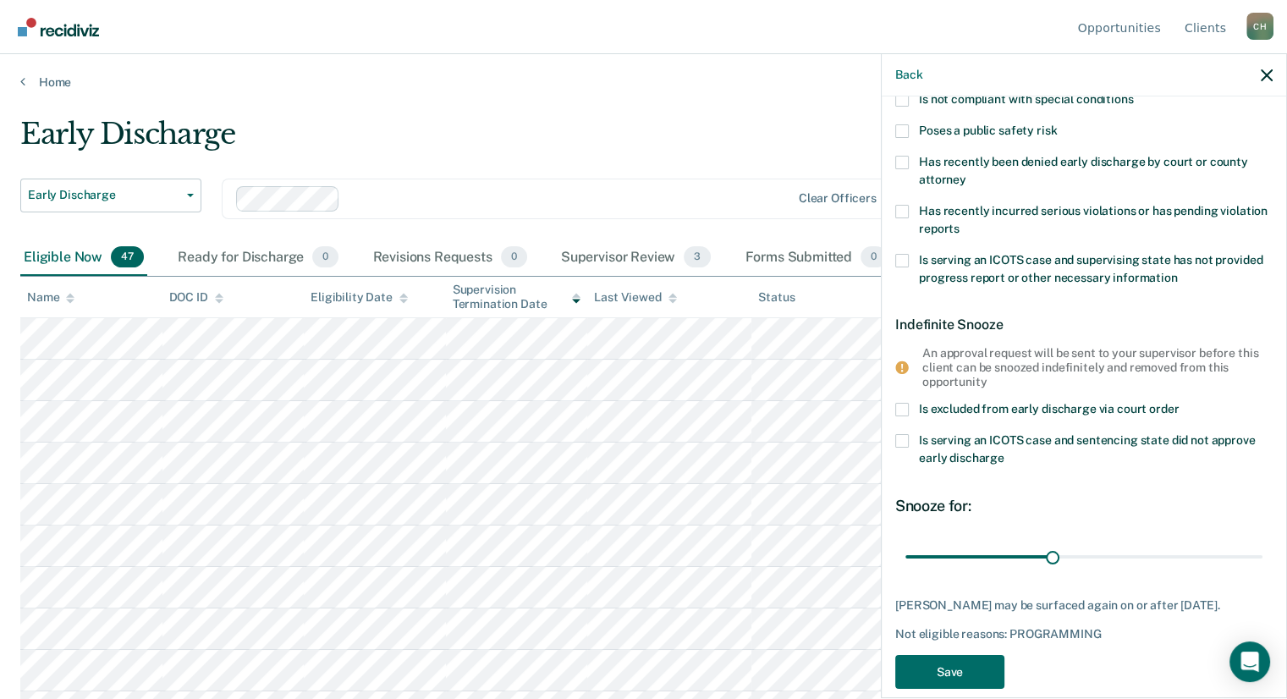
scroll to position [247, 0]
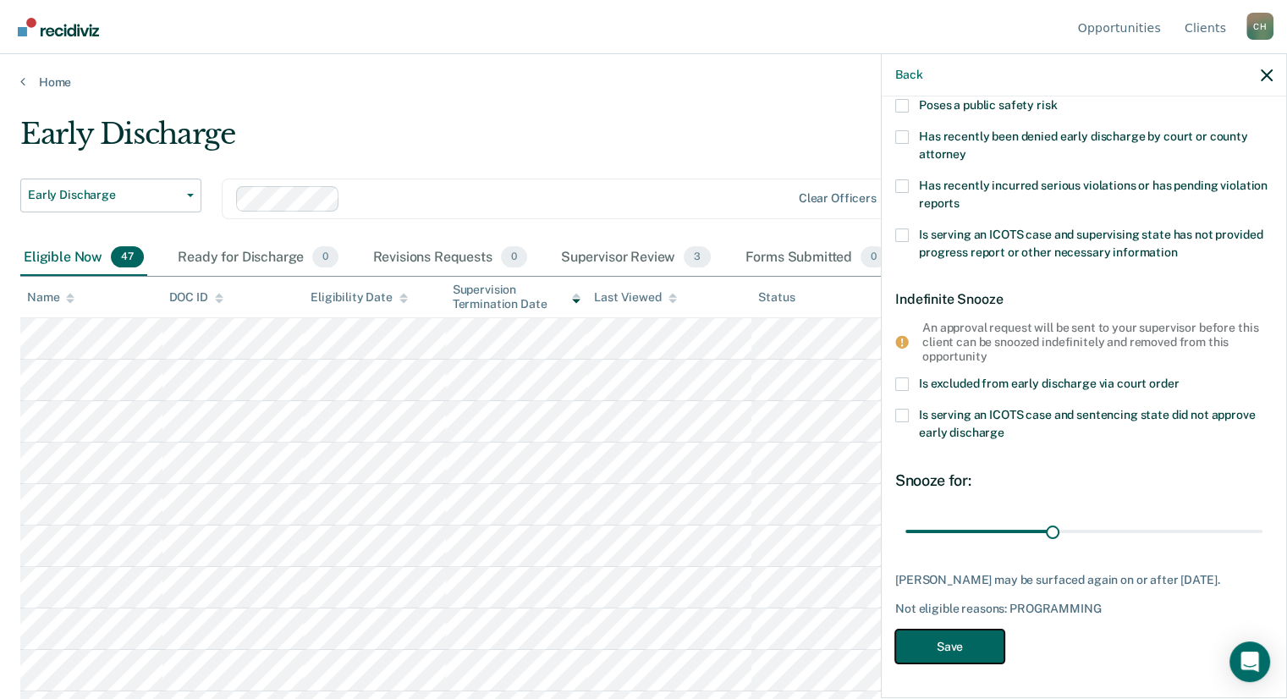
click at [930, 651] on button "Save" at bounding box center [949, 647] width 109 height 35
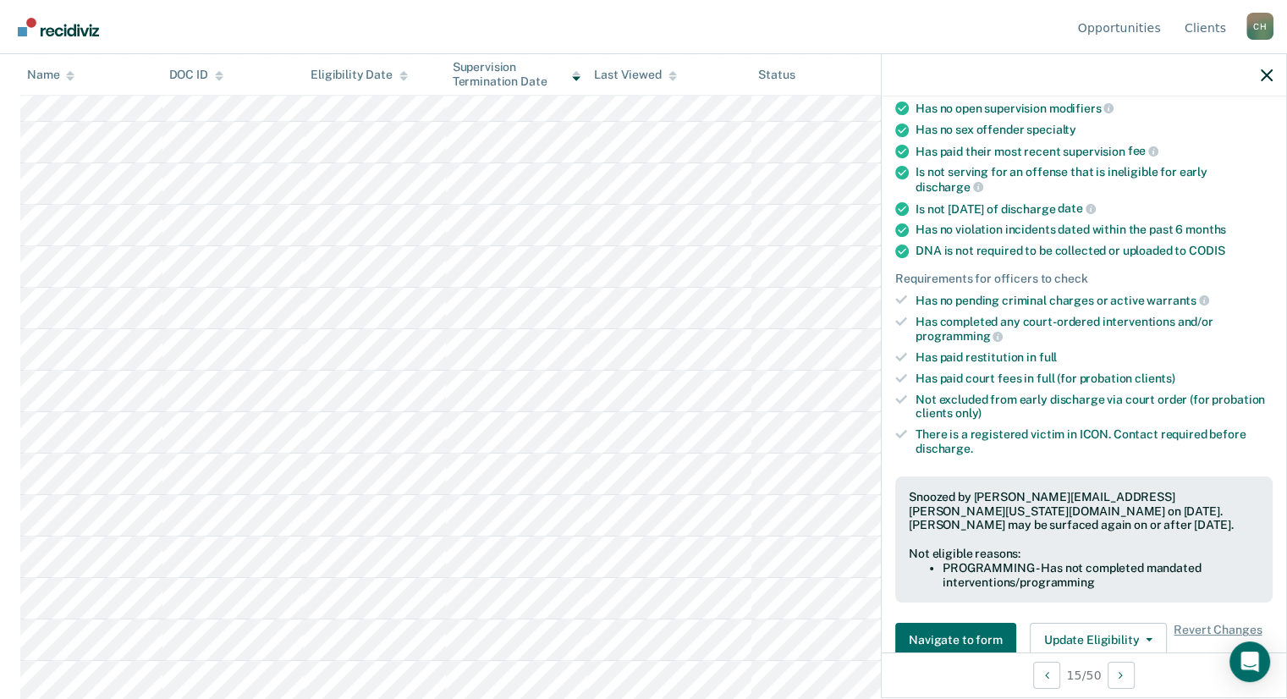
scroll to position [1526, 0]
